Goal: Information Seeking & Learning: Learn about a topic

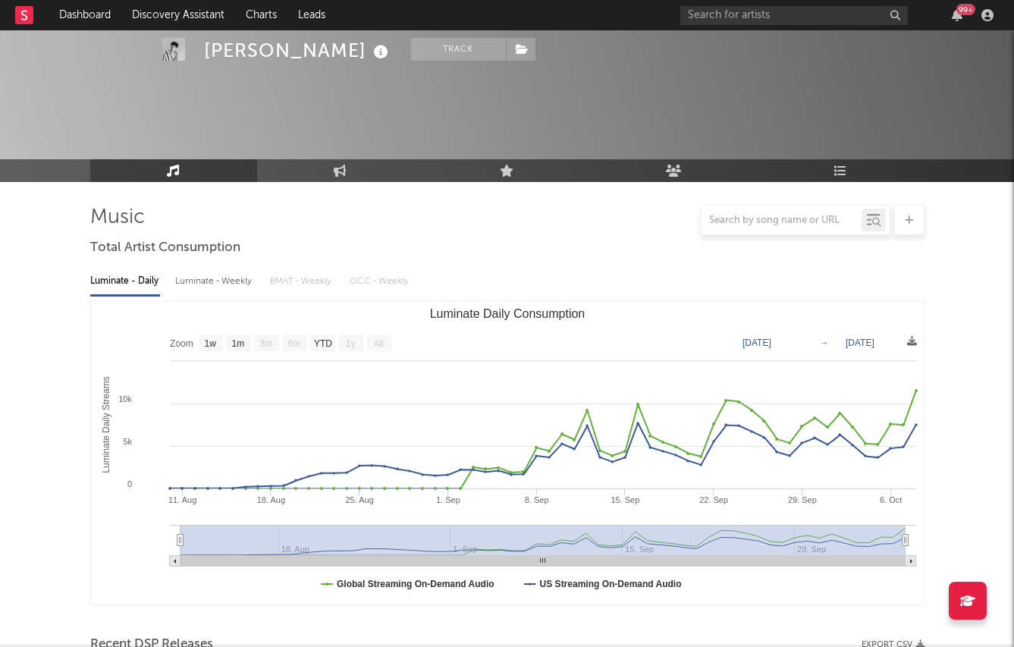
select select "1w"
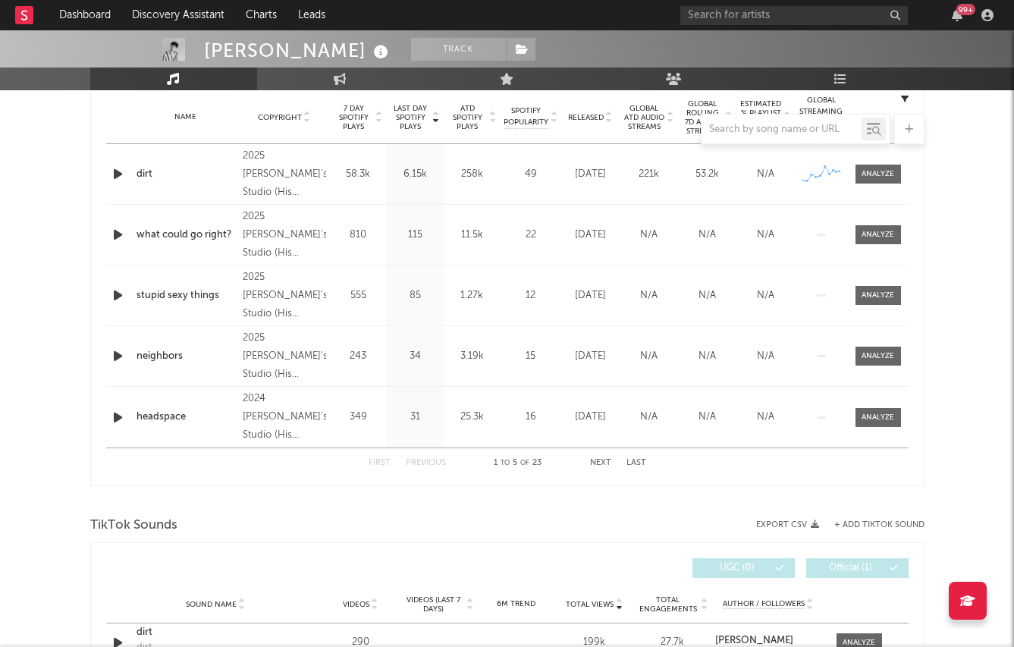
scroll to position [616, 0]
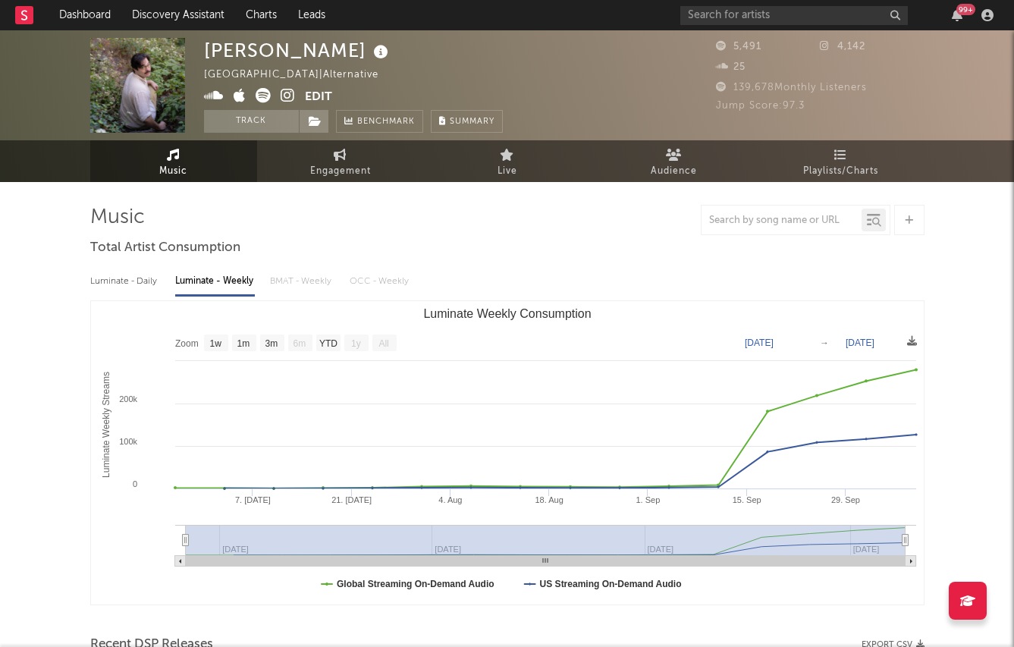
select select "1w"
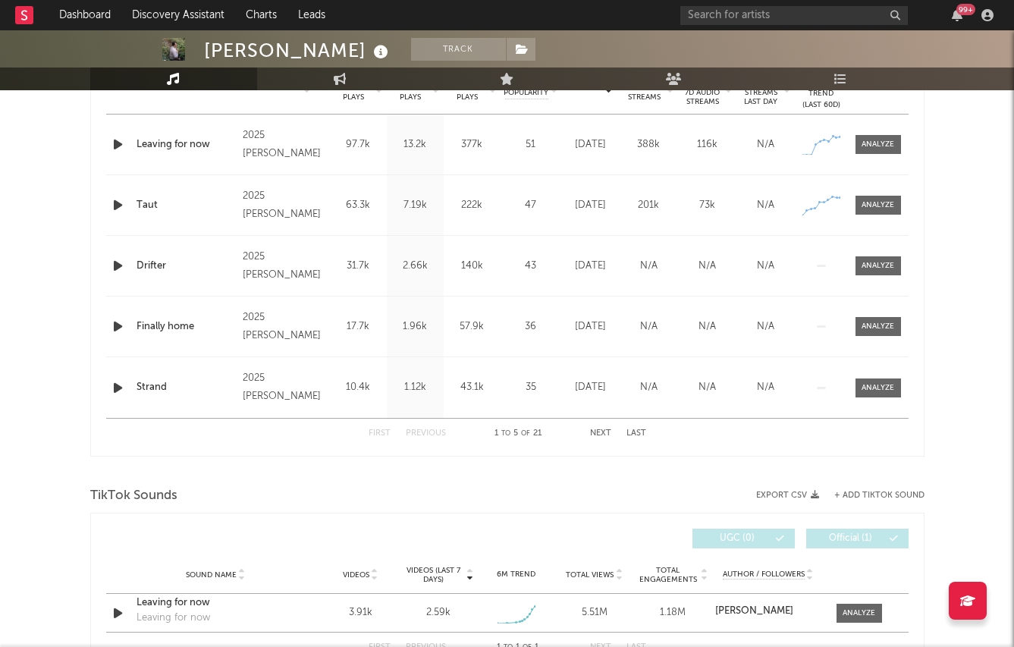
scroll to position [864, 0]
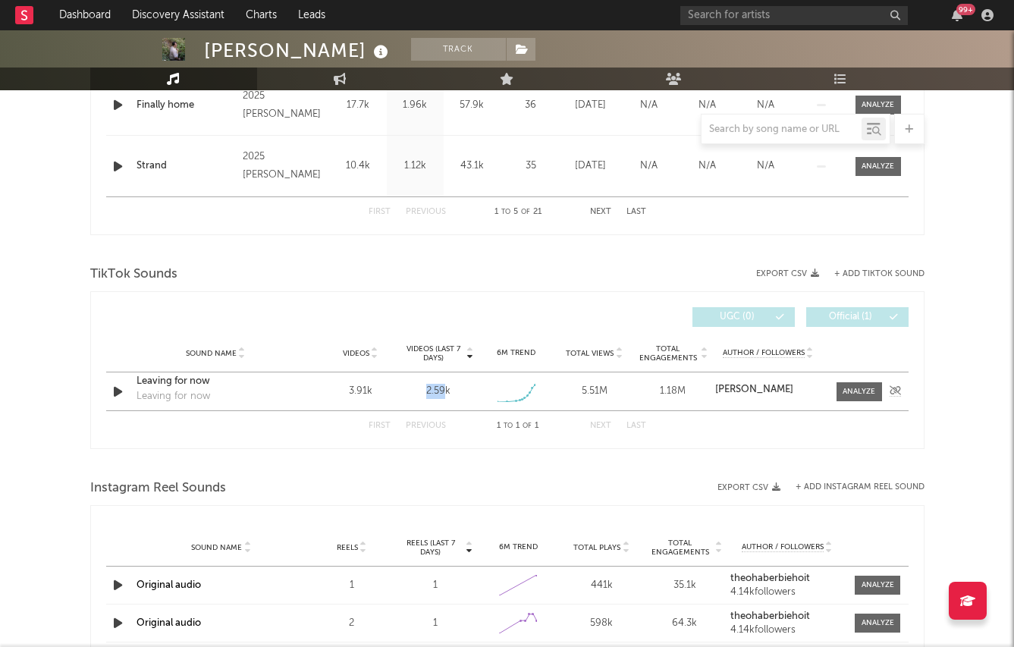
drag, startPoint x: 414, startPoint y: 391, endPoint x: 445, endPoint y: 391, distance: 31.1
click at [446, 391] on div "2.59k" at bounding box center [438, 391] width 71 height 15
click at [445, 391] on div "2.59k" at bounding box center [438, 391] width 24 height 15
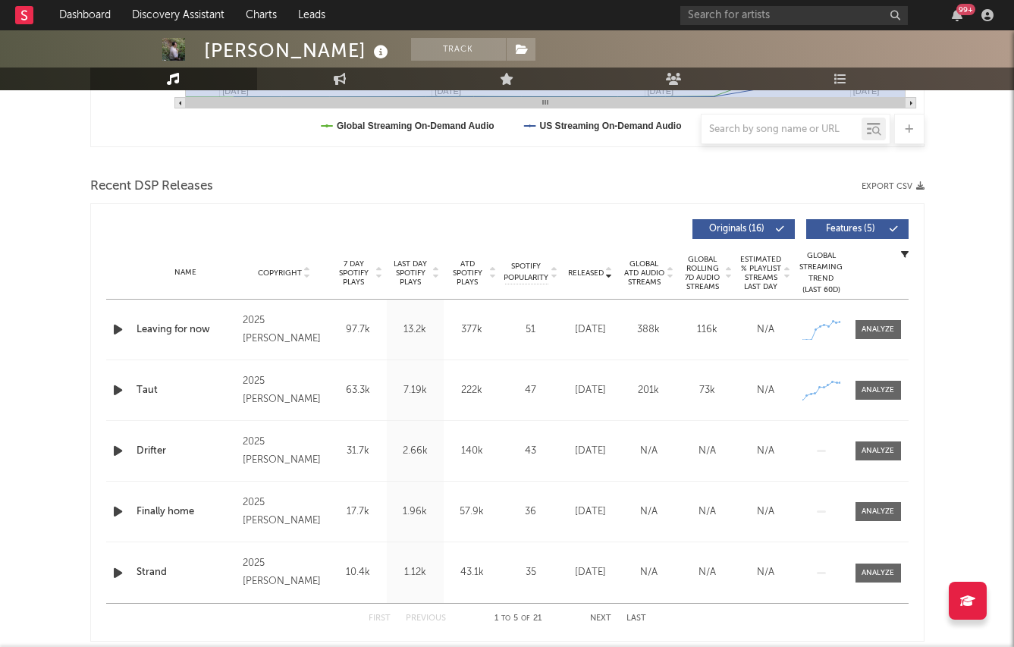
scroll to position [457, 0]
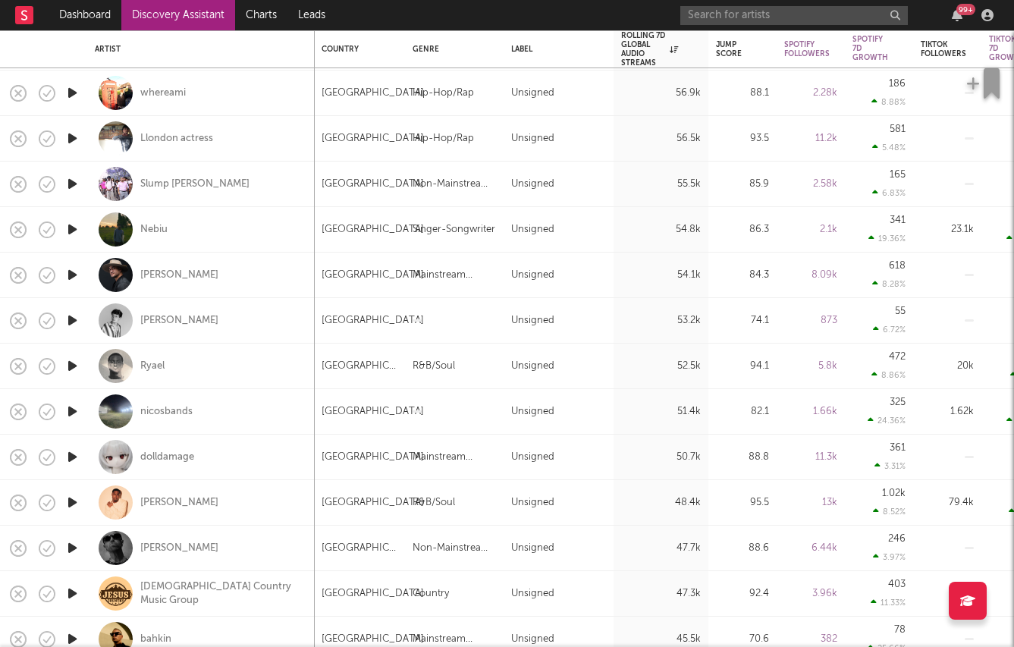
scroll to position [935, 0]
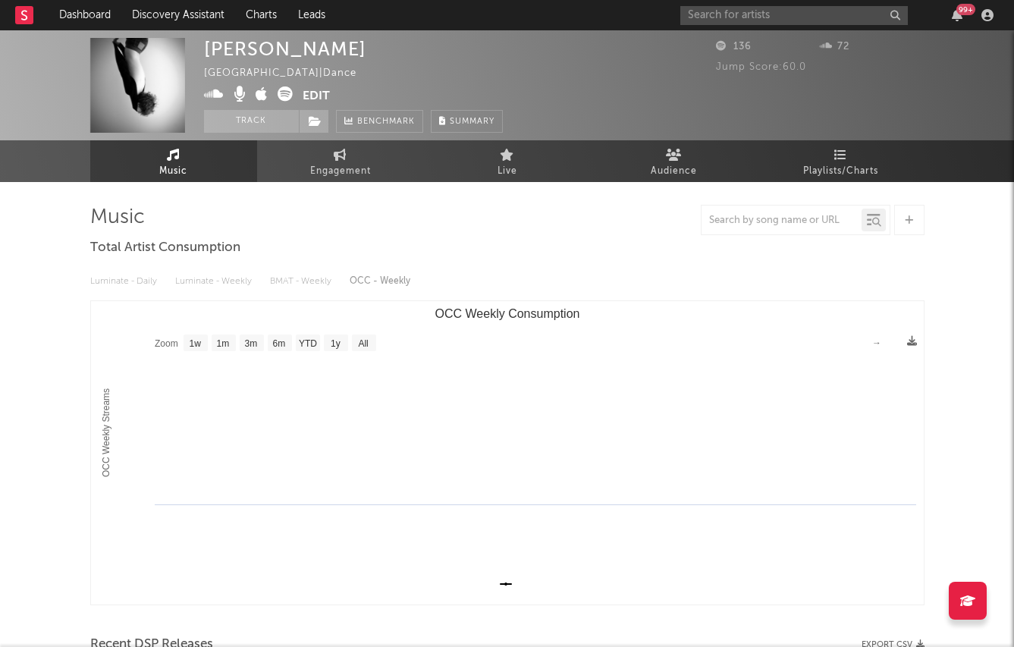
select select "1w"
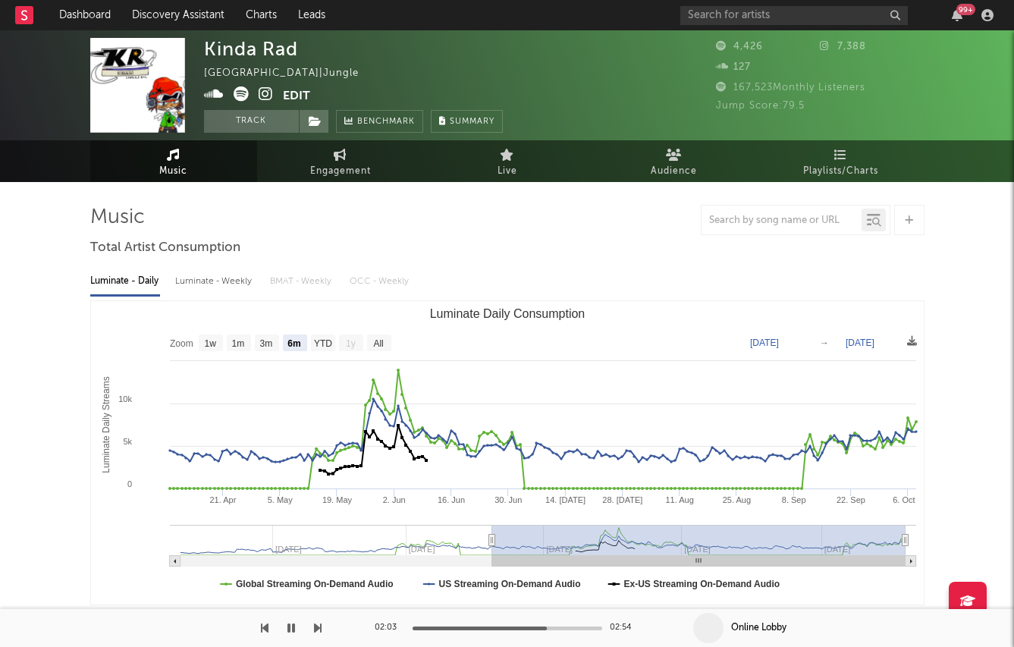
select select "6m"
click at [732, 19] on input "text" at bounding box center [793, 15] width 227 height 19
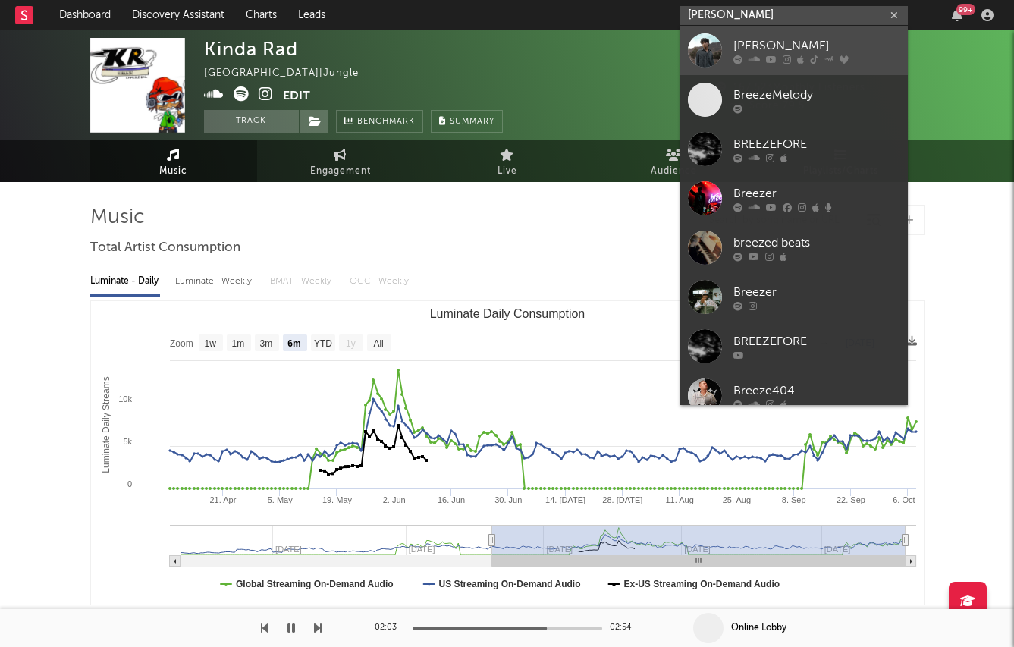
type input "[PERSON_NAME]"
click at [738, 60] on icon at bounding box center [737, 59] width 9 height 9
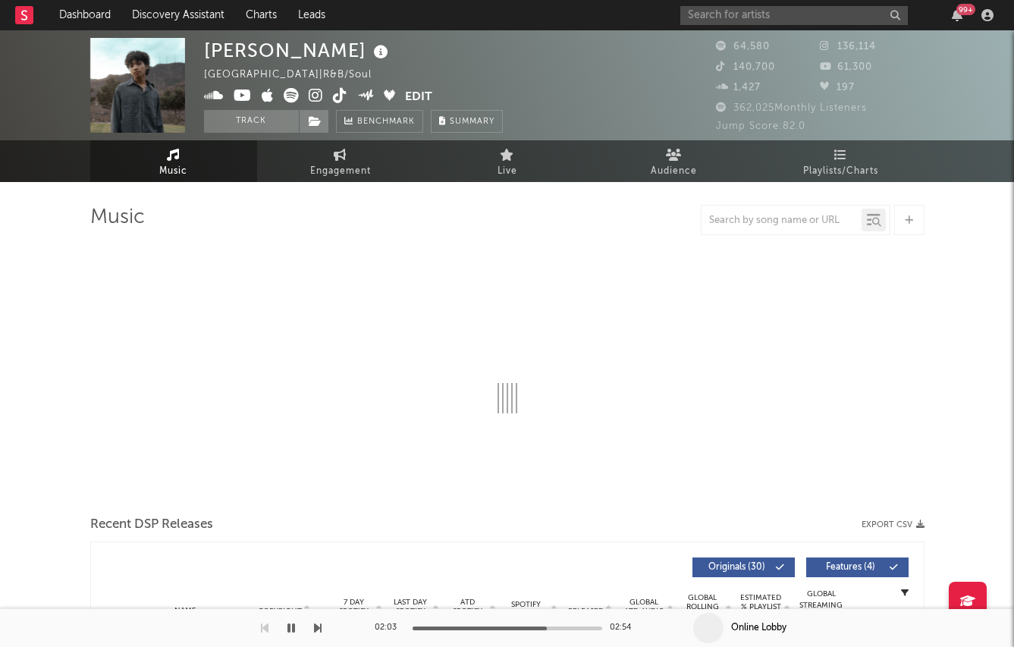
select select "6m"
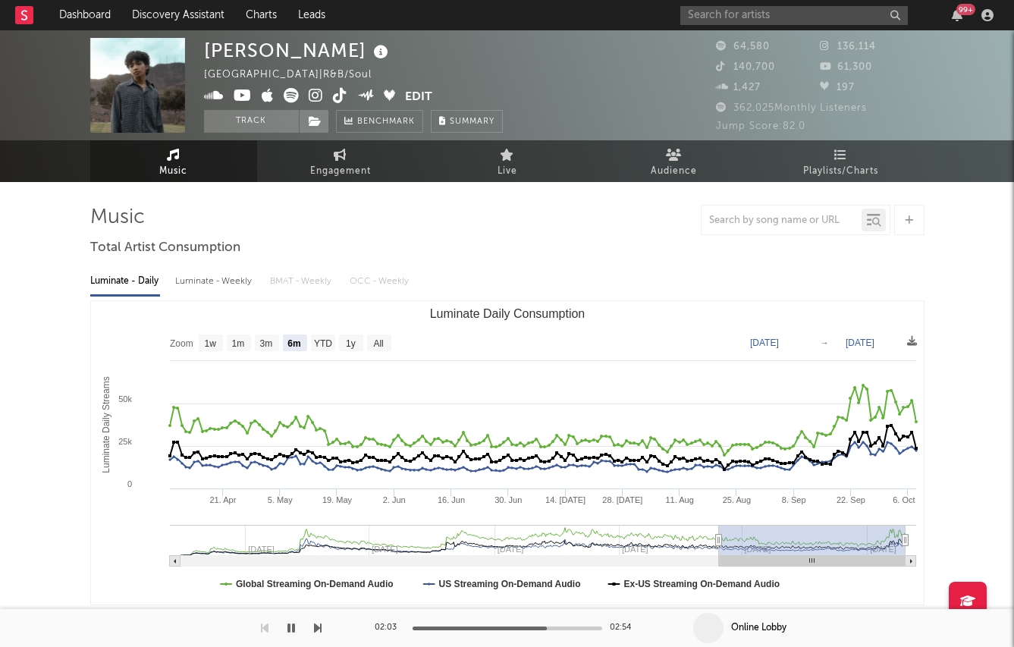
click at [199, 285] on div "Luminate - Weekly" at bounding box center [215, 281] width 80 height 26
select select "6m"
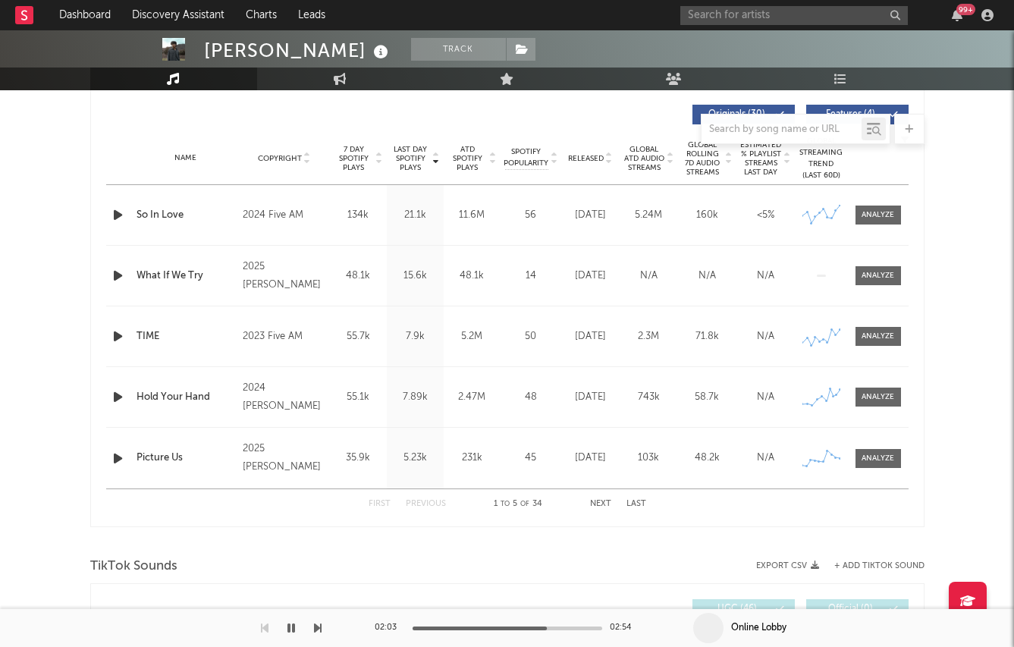
scroll to position [441, 0]
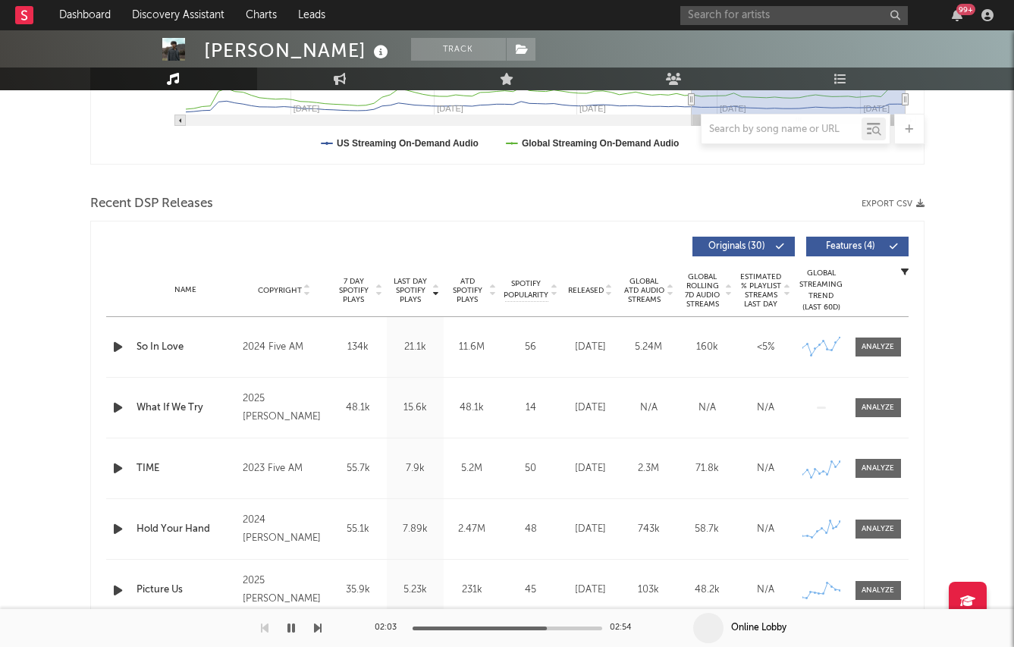
click at [592, 286] on span "Released" at bounding box center [586, 290] width 36 height 9
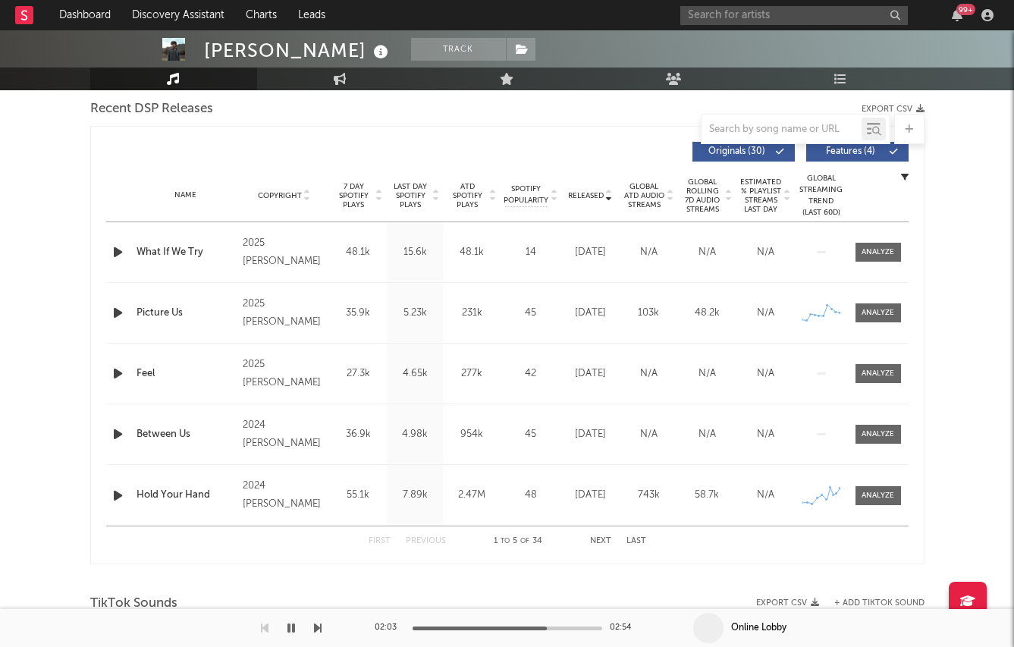
scroll to position [558, 0]
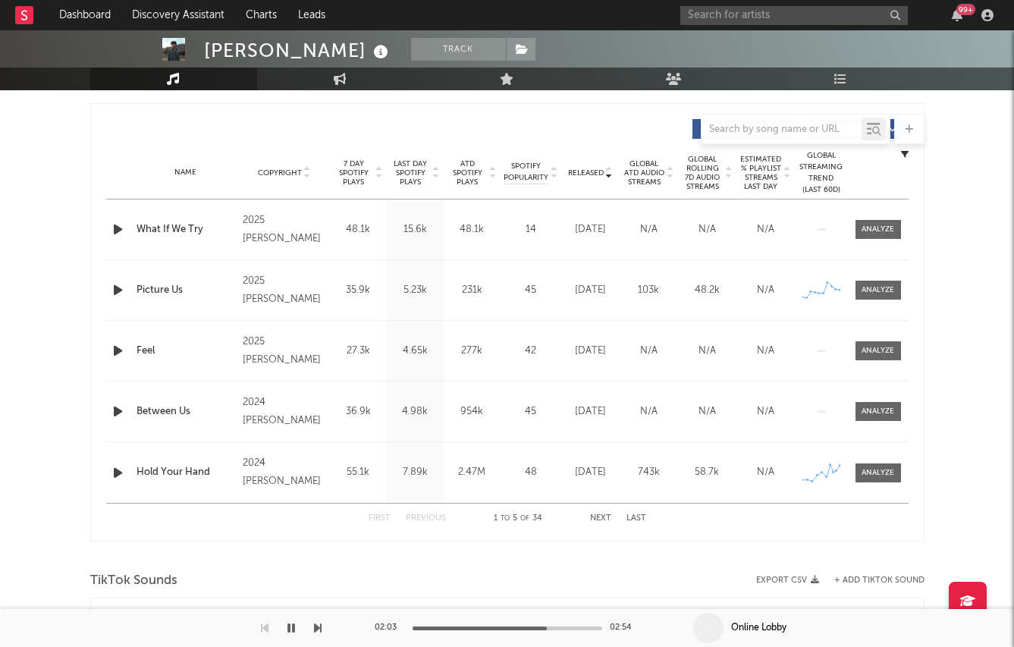
click at [410, 178] on span "Last Day Spotify Plays" at bounding box center [411, 172] width 40 height 27
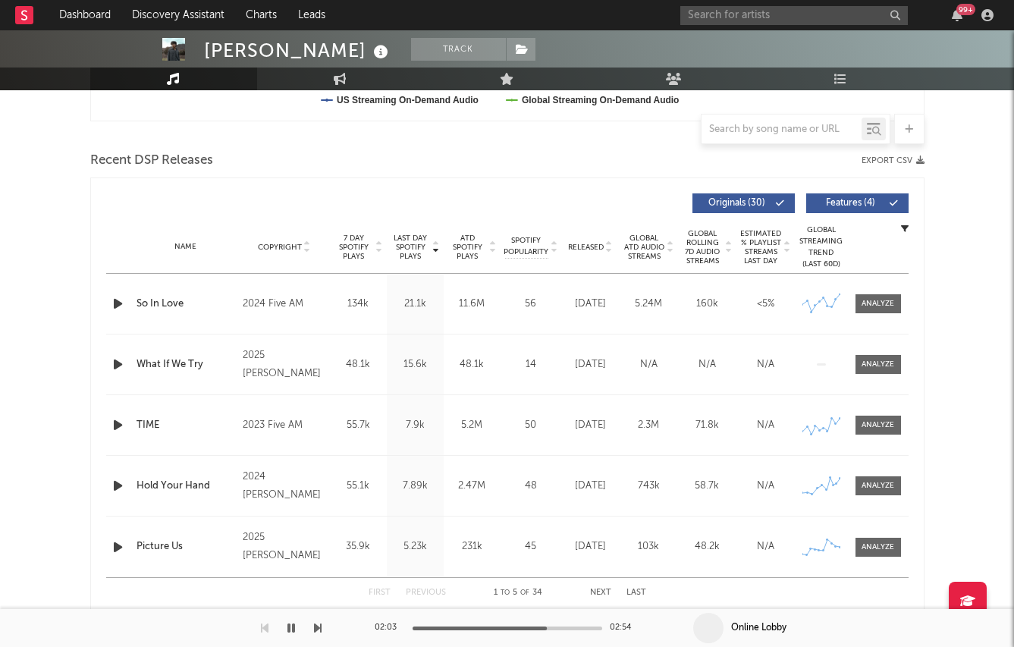
scroll to position [467, 0]
